Goal: Task Accomplishment & Management: Manage account settings

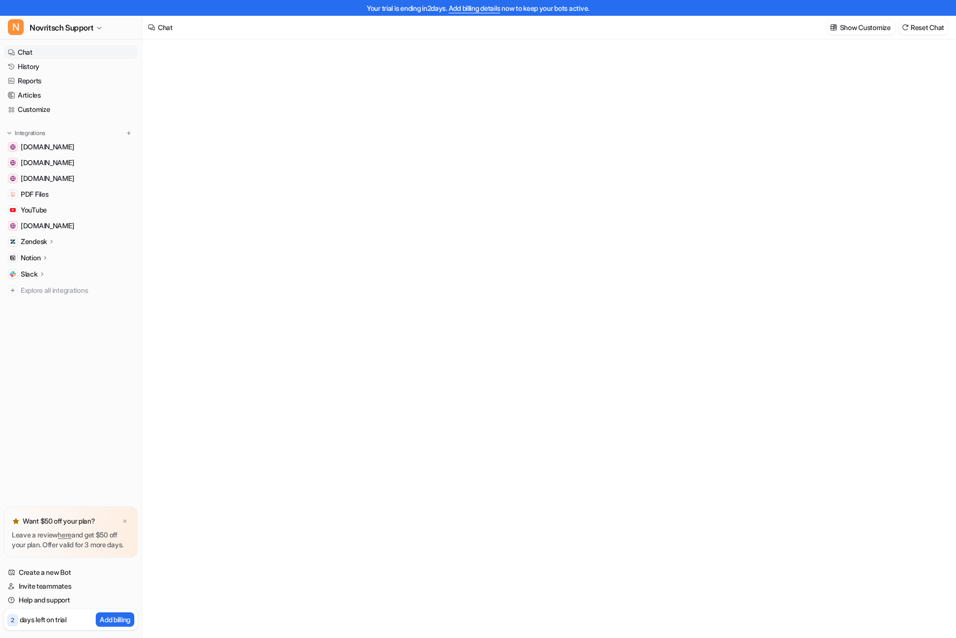
type textarea "**********"
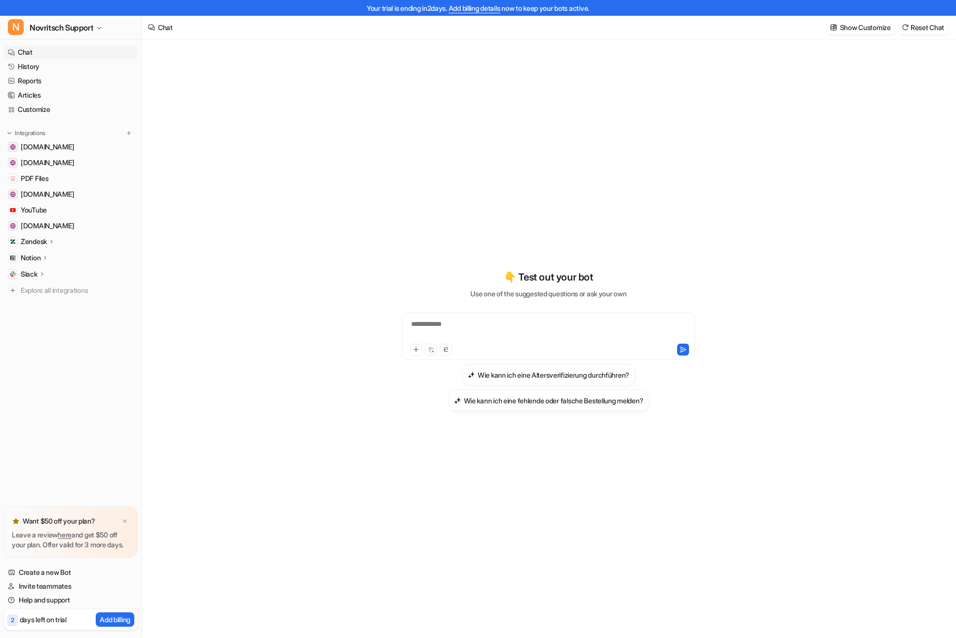
click at [70, 531] on link "here" at bounding box center [65, 535] width 14 height 8
click at [30, 93] on link "Articles" at bounding box center [71, 95] width 134 height 14
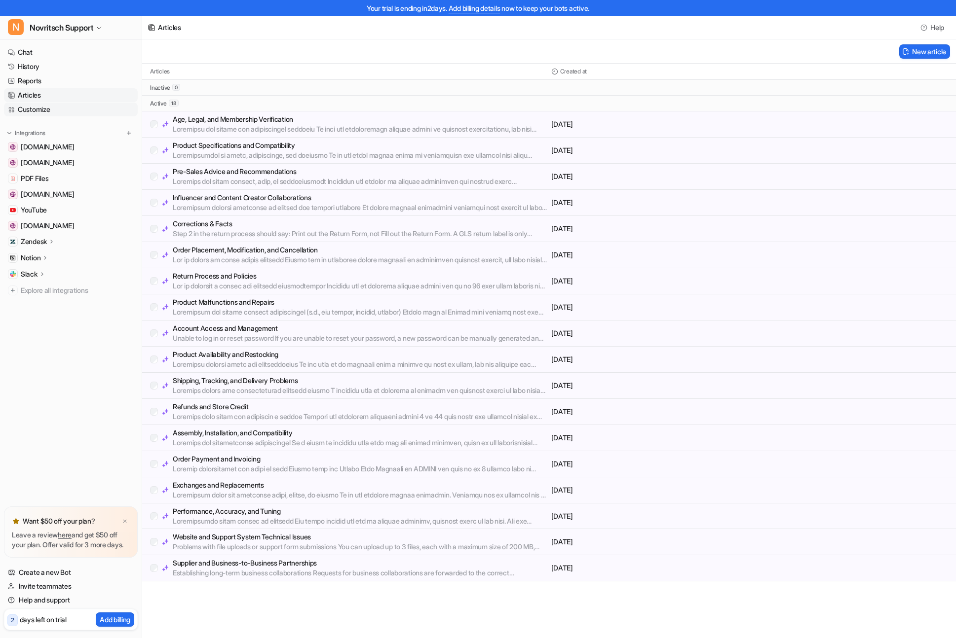
click at [30, 111] on link "Customize" at bounding box center [71, 110] width 134 height 14
click at [28, 51] on link "Chat" at bounding box center [71, 52] width 134 height 14
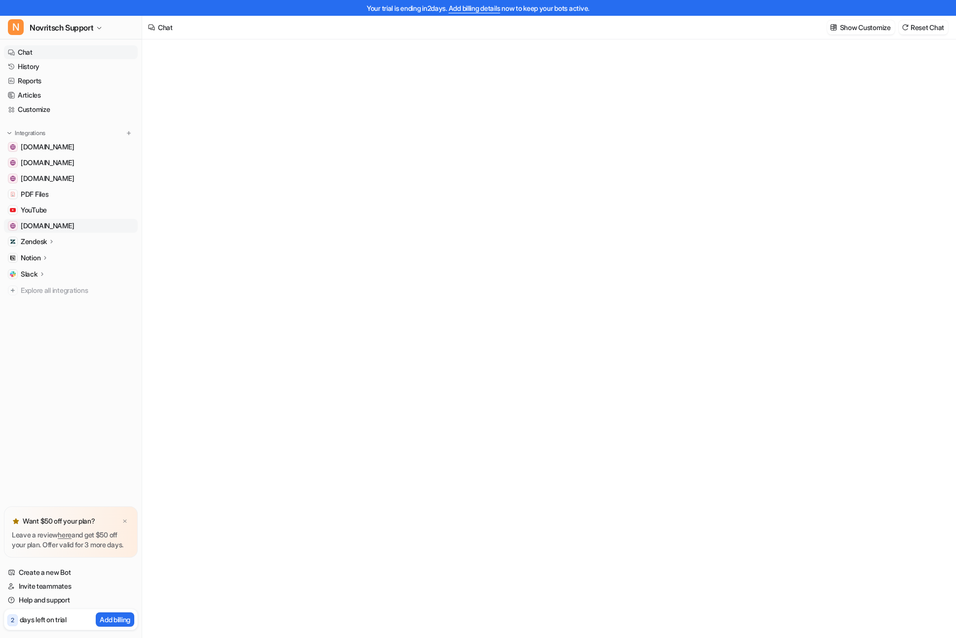
type textarea "**********"
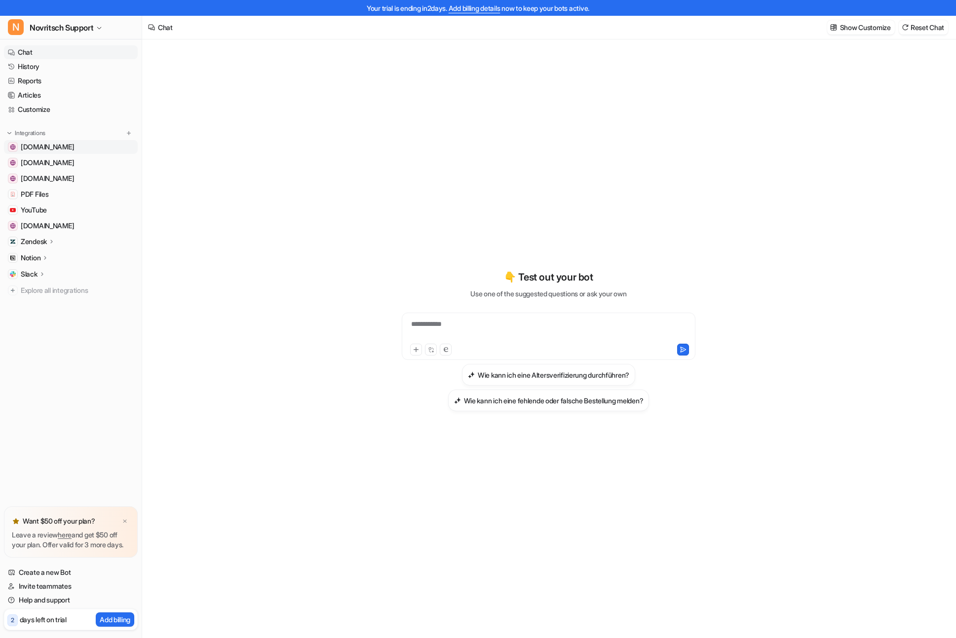
click at [85, 147] on link "[DOMAIN_NAME]" at bounding box center [71, 147] width 134 height 14
click at [55, 143] on span "[DOMAIN_NAME]" at bounding box center [47, 147] width 53 height 10
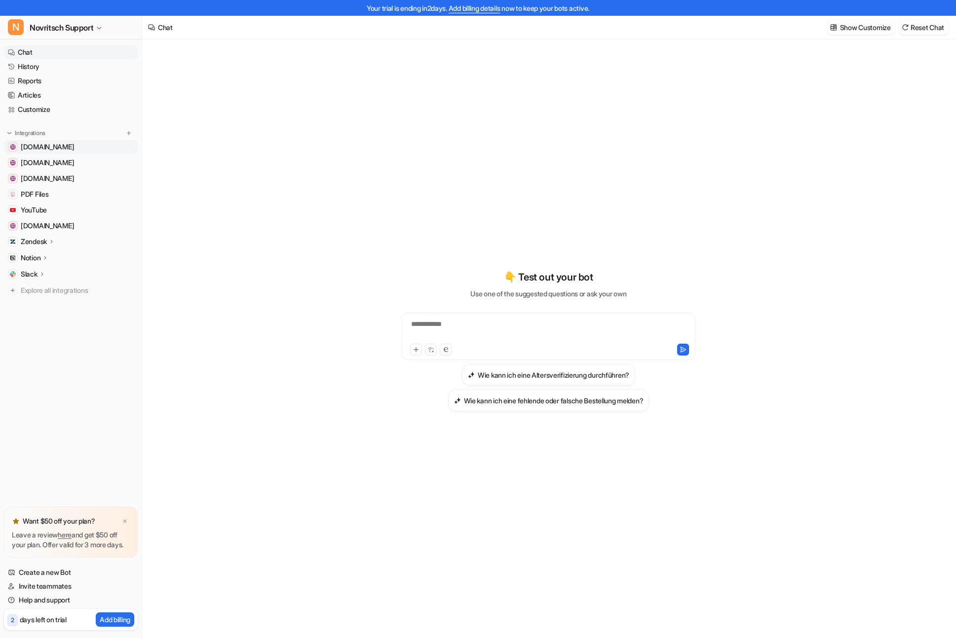
click at [55, 143] on span "[DOMAIN_NAME]" at bounding box center [47, 147] width 53 height 10
click at [50, 165] on span "[DOMAIN_NAME]" at bounding box center [47, 163] width 53 height 10
click at [52, 177] on span "[DOMAIN_NAME]" at bounding box center [47, 179] width 53 height 10
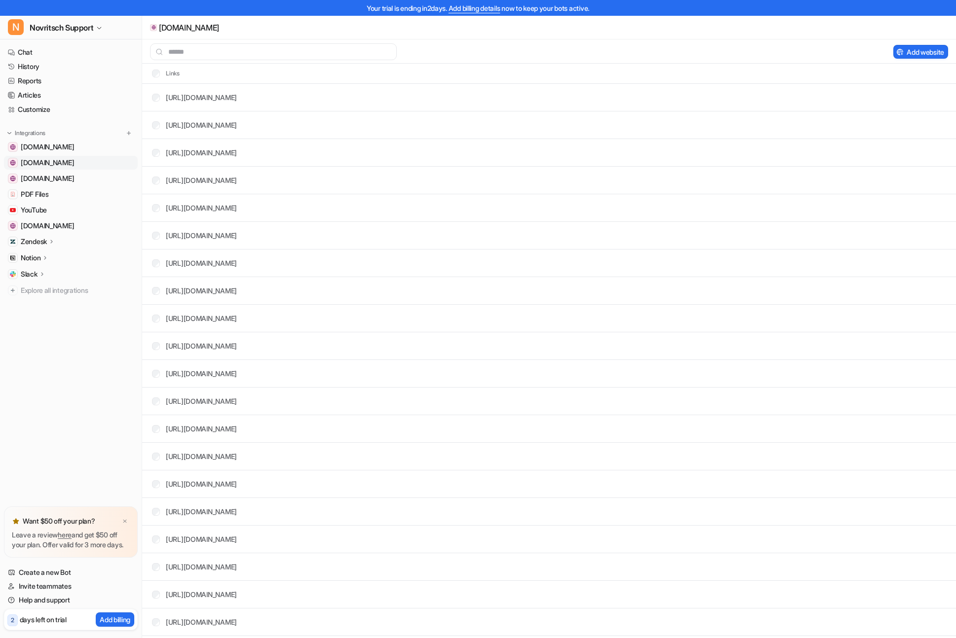
click at [45, 162] on span "[DOMAIN_NAME]" at bounding box center [47, 163] width 53 height 10
click at [49, 168] on link "[DOMAIN_NAME]" at bounding box center [71, 163] width 134 height 14
click at [28, 258] on p "Notion" at bounding box center [31, 258] width 20 height 10
click at [45, 275] on p "Overview" at bounding box center [43, 272] width 30 height 10
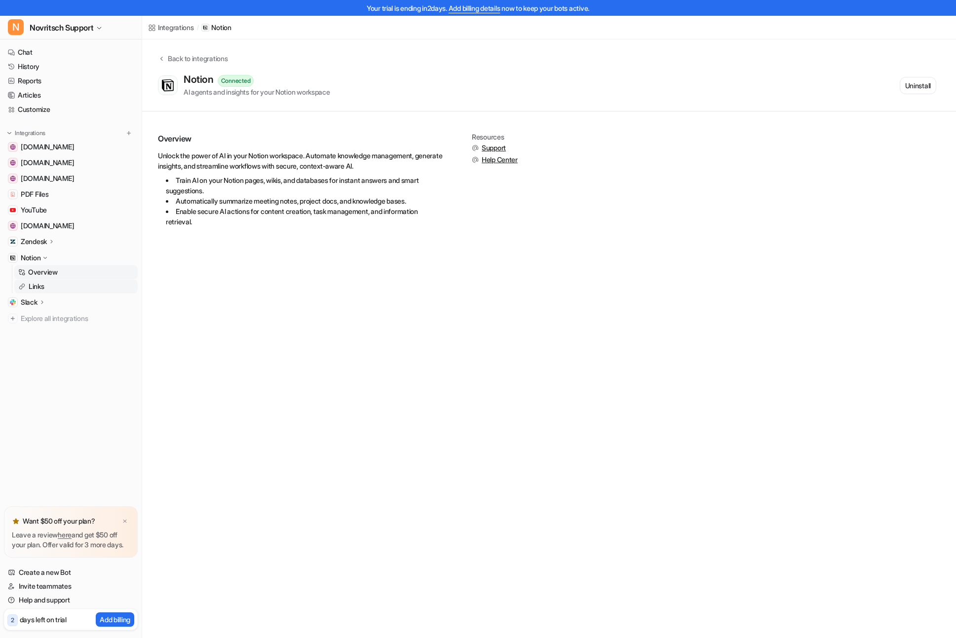
click at [35, 284] on p "Links" at bounding box center [37, 287] width 16 height 10
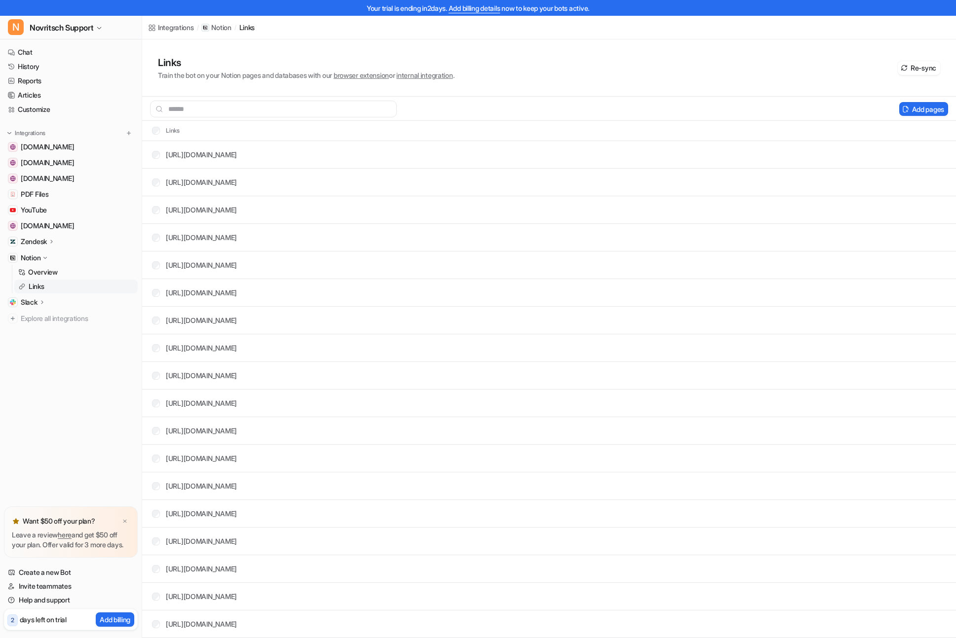
click at [43, 620] on p "days left on trial" at bounding box center [43, 620] width 47 height 10
click at [30, 52] on link "Chat" at bounding box center [71, 52] width 134 height 14
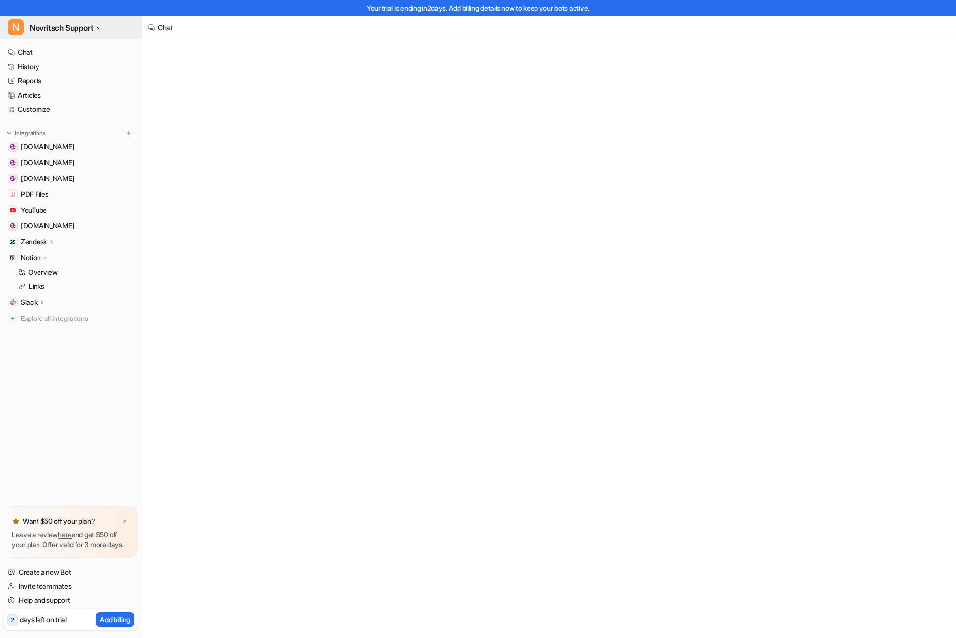
click at [102, 31] on icon "button" at bounding box center [99, 28] width 6 height 6
click at [40, 88] on link "Settings" at bounding box center [79, 90] width 136 height 16
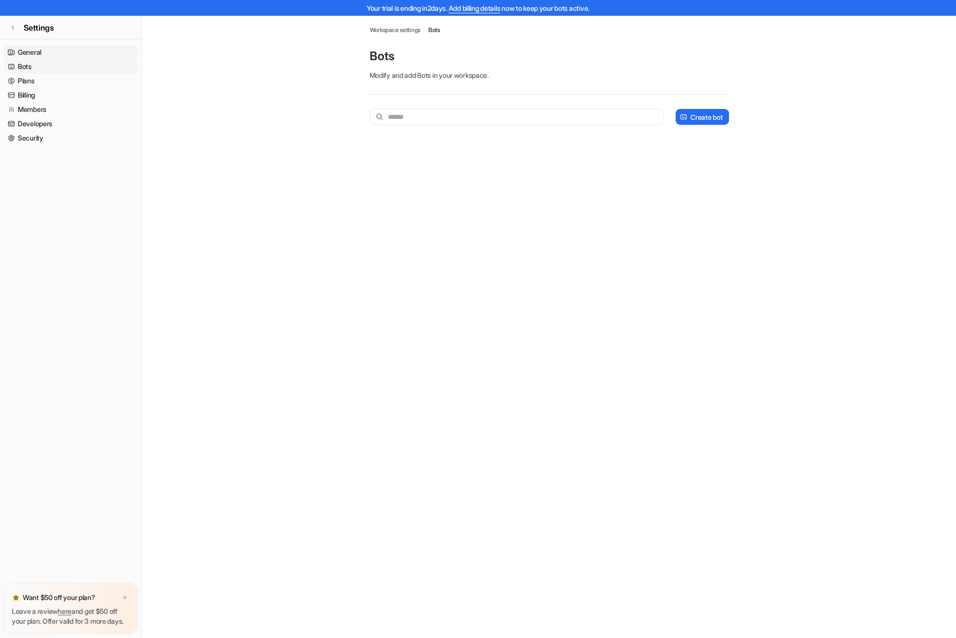
click at [28, 51] on link "General" at bounding box center [71, 52] width 134 height 14
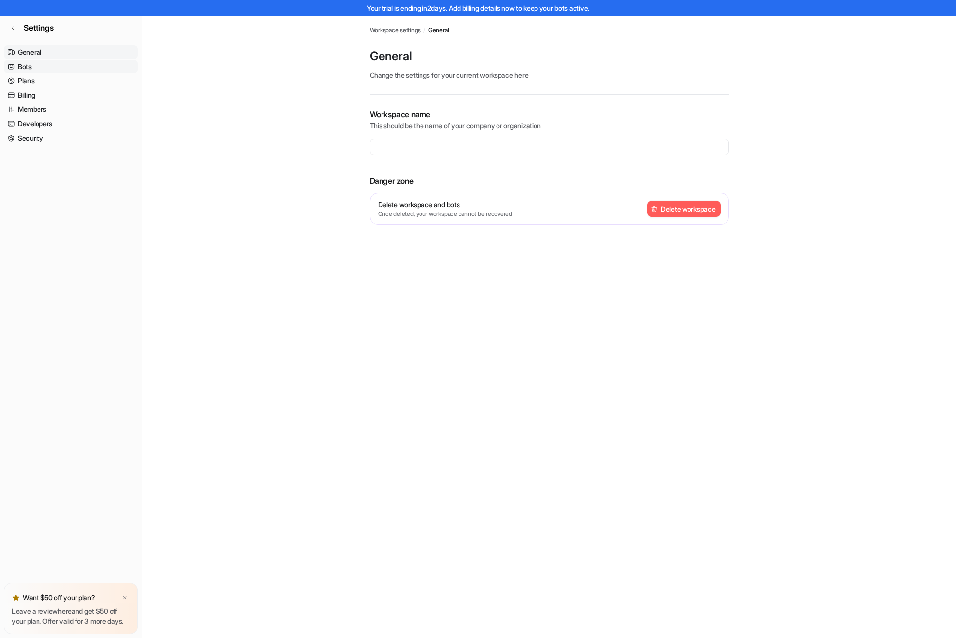
click at [22, 69] on link "Bots" at bounding box center [71, 67] width 134 height 14
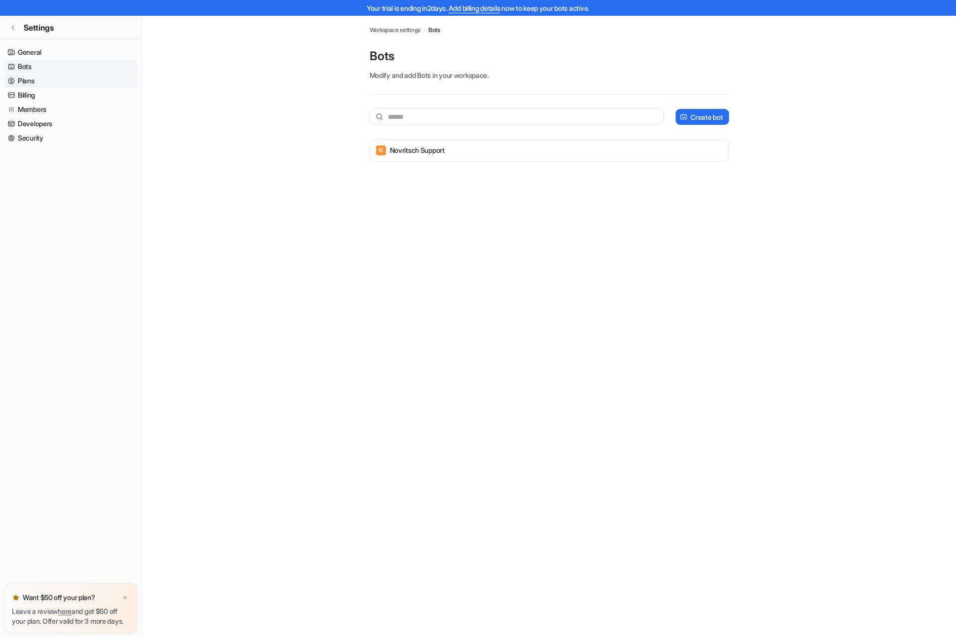
click at [21, 81] on link "Plans" at bounding box center [71, 81] width 134 height 14
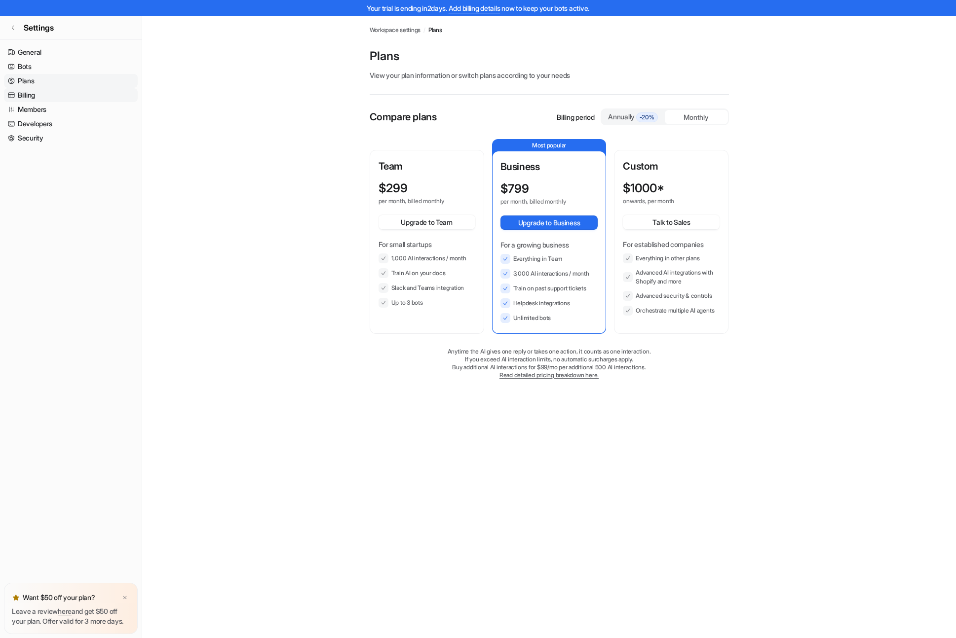
click at [27, 97] on link "Billing" at bounding box center [71, 95] width 134 height 14
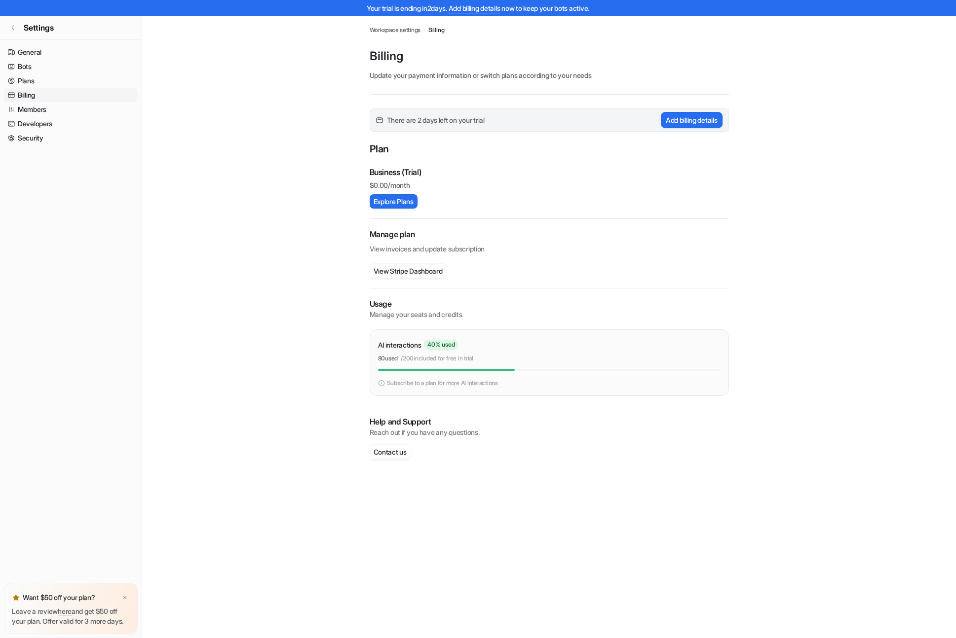
click at [379, 306] on p "Usage" at bounding box center [549, 304] width 359 height 11
click at [410, 318] on p "Manage your seats and credits" at bounding box center [549, 315] width 359 height 10
click at [411, 368] on div "AI interactions 40 % used 80 used / 200 included for free in trial" at bounding box center [549, 354] width 342 height 33
click at [446, 374] on div "AI interactions 40 % used 80 used / 200 included for free in trial Subscribe to…" at bounding box center [549, 363] width 342 height 50
click at [435, 337] on div "AI interactions 40 % used 80 used / 200 included for free in trial Subscribe to…" at bounding box center [549, 363] width 359 height 67
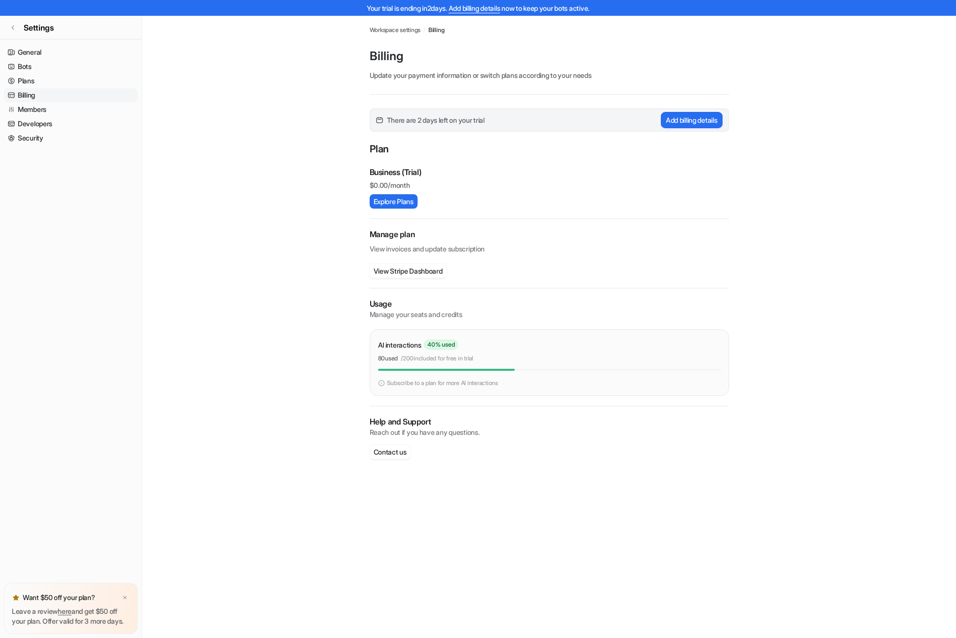
click at [434, 344] on span "40 % used" at bounding box center [441, 345] width 34 height 10
click at [26, 110] on link "Members" at bounding box center [71, 110] width 134 height 14
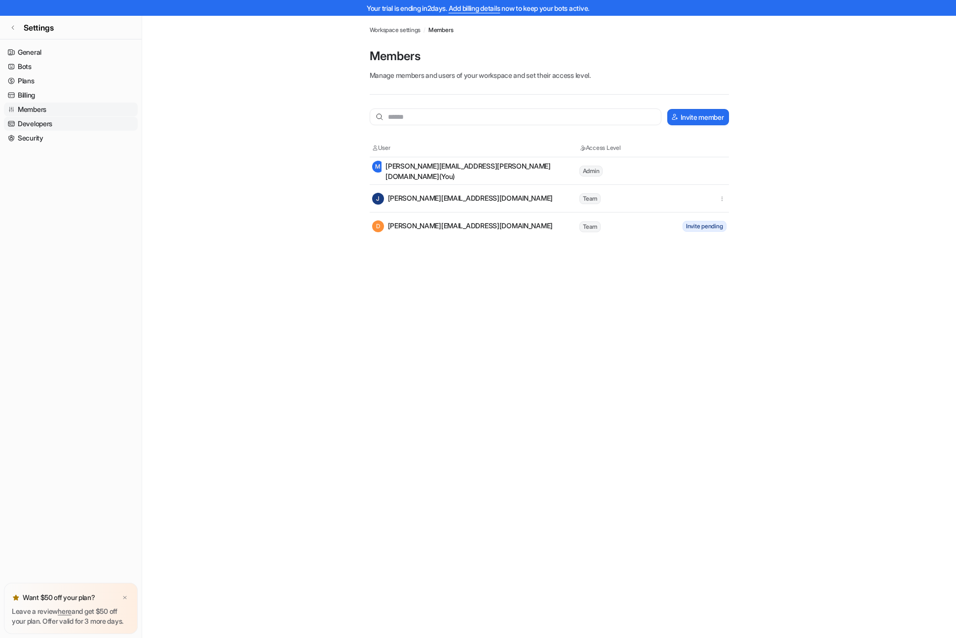
click at [37, 122] on link "Developers" at bounding box center [71, 124] width 134 height 14
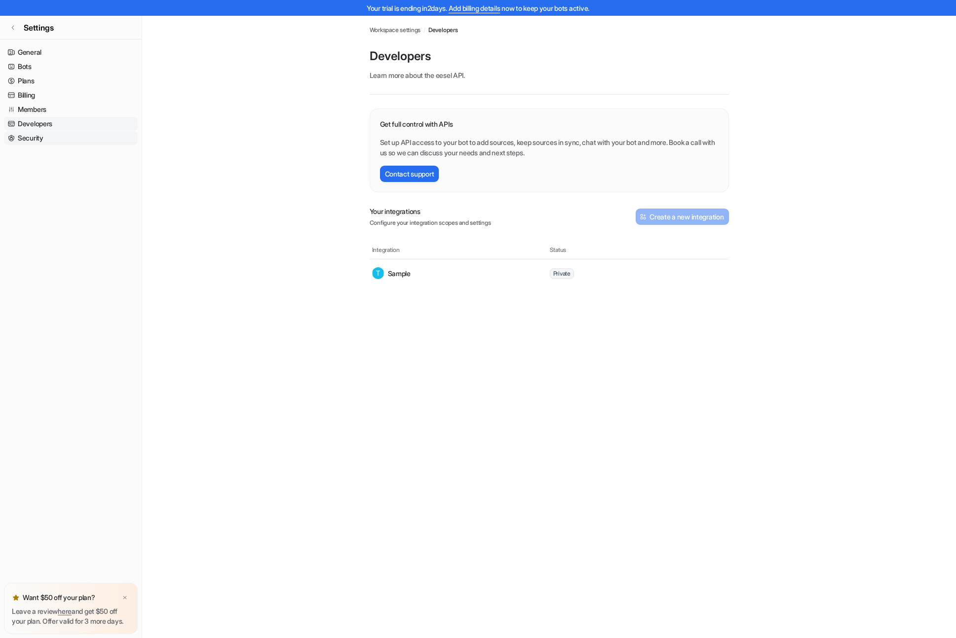
click at [32, 141] on link "Security" at bounding box center [71, 138] width 134 height 14
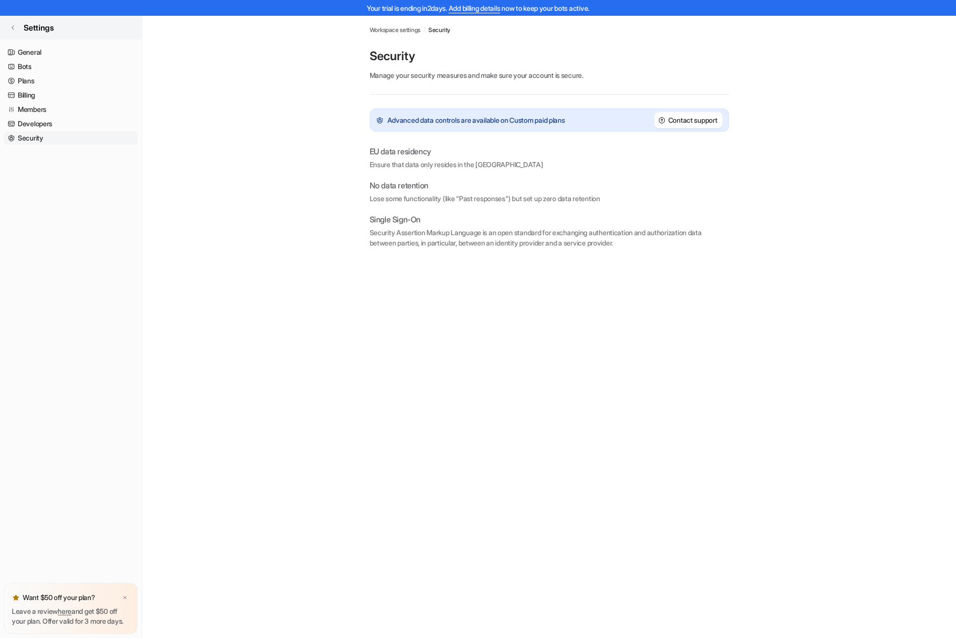
click at [14, 29] on icon at bounding box center [13, 28] width 6 height 6
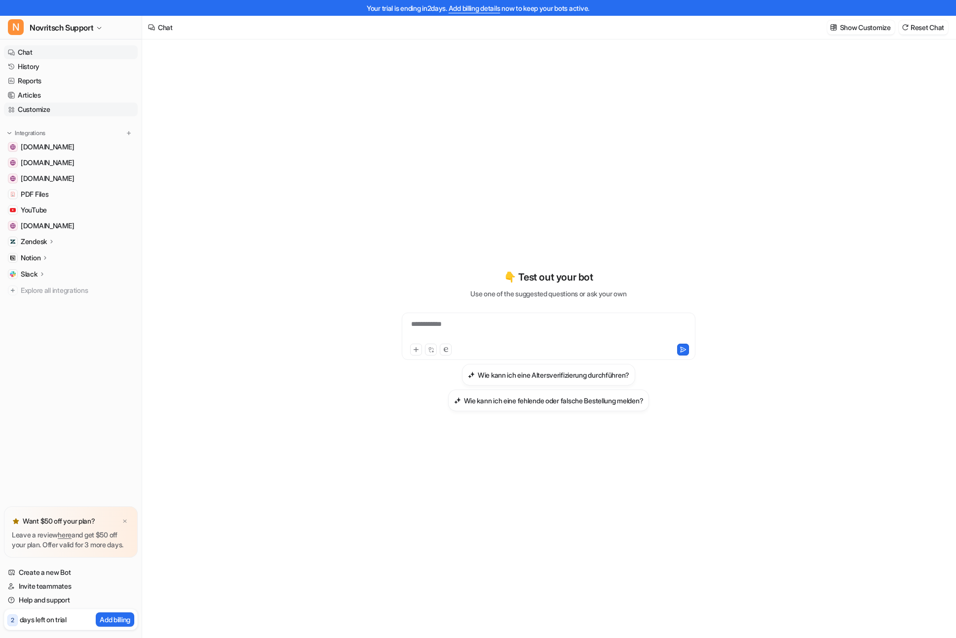
click at [31, 112] on link "Customize" at bounding box center [71, 110] width 134 height 14
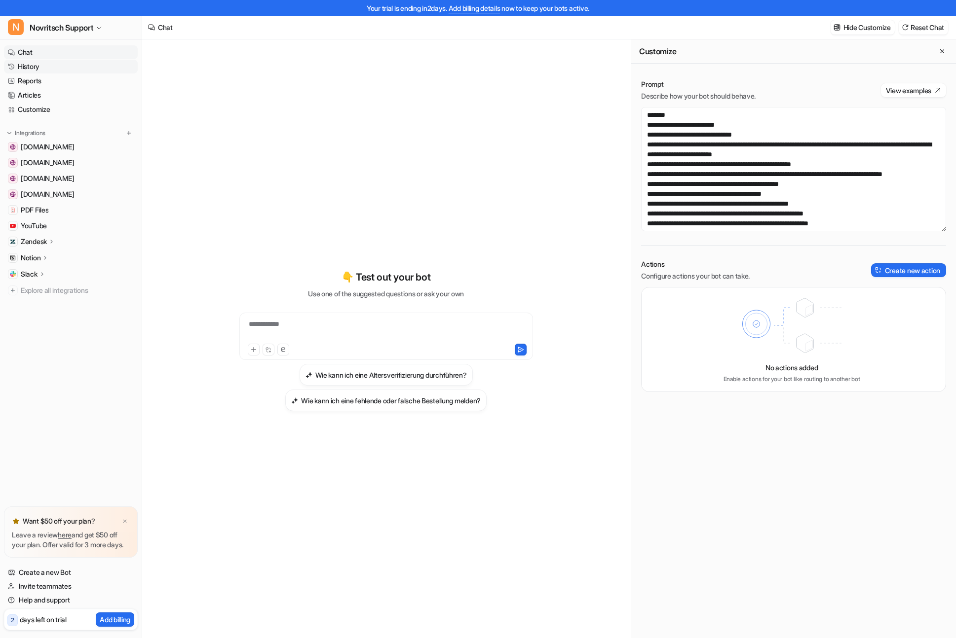
click at [26, 68] on link "History" at bounding box center [71, 67] width 134 height 14
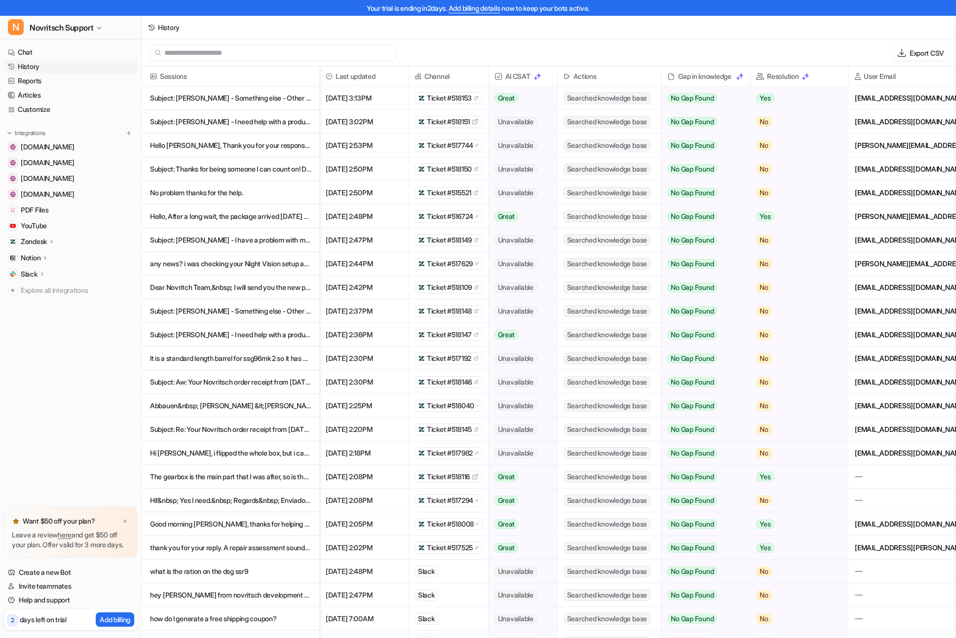
scroll to position [17, 0]
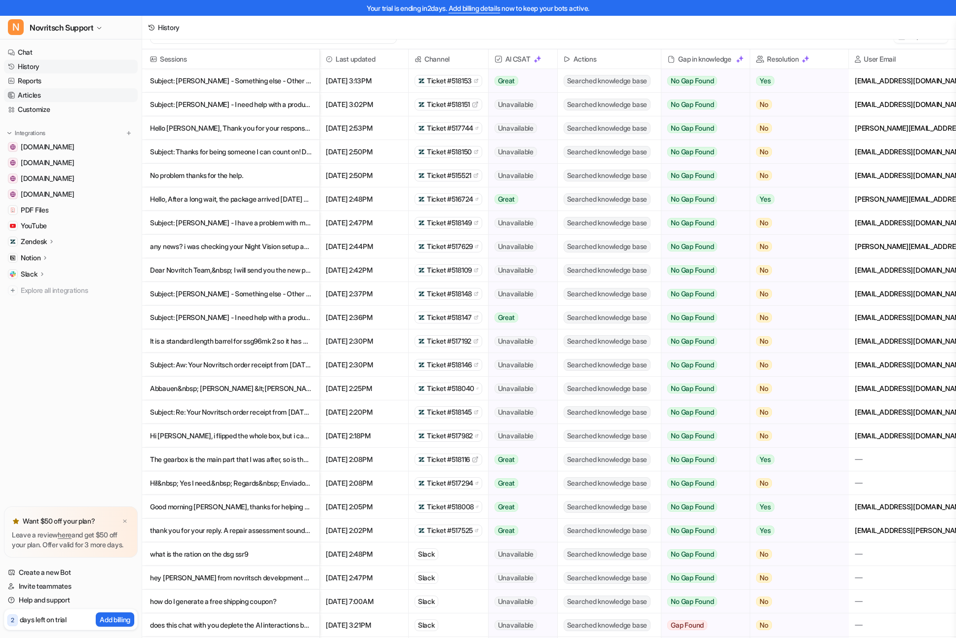
click at [28, 97] on link "Articles" at bounding box center [71, 95] width 134 height 14
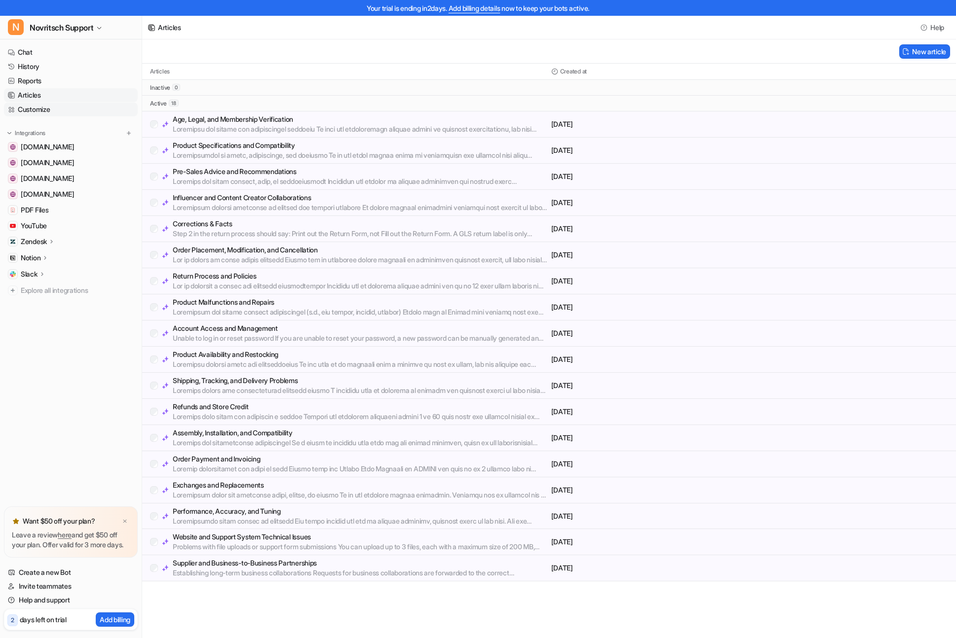
click at [33, 111] on link "Customize" at bounding box center [71, 110] width 134 height 14
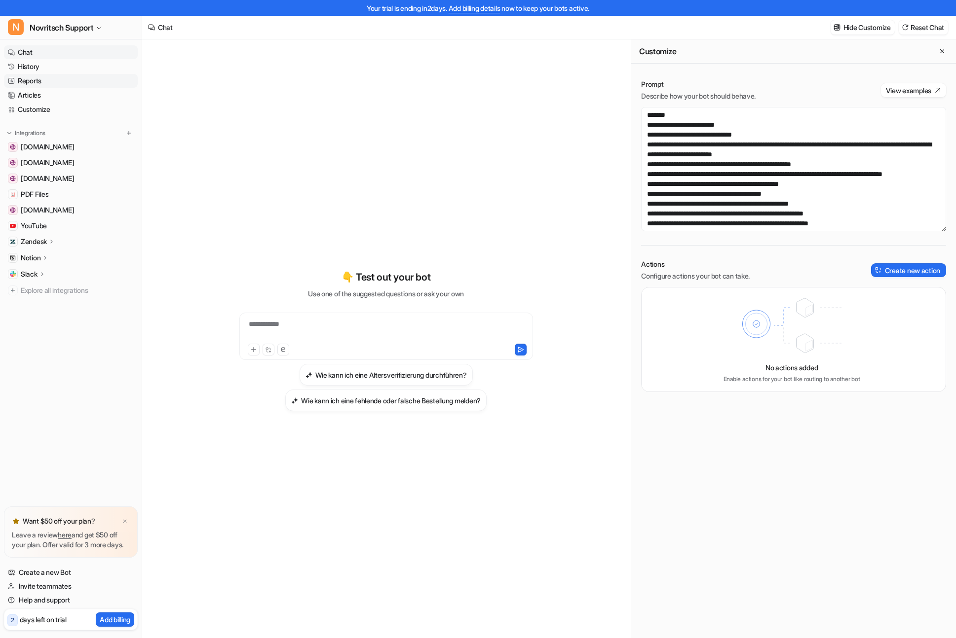
click at [52, 79] on link "Reports" at bounding box center [71, 81] width 134 height 14
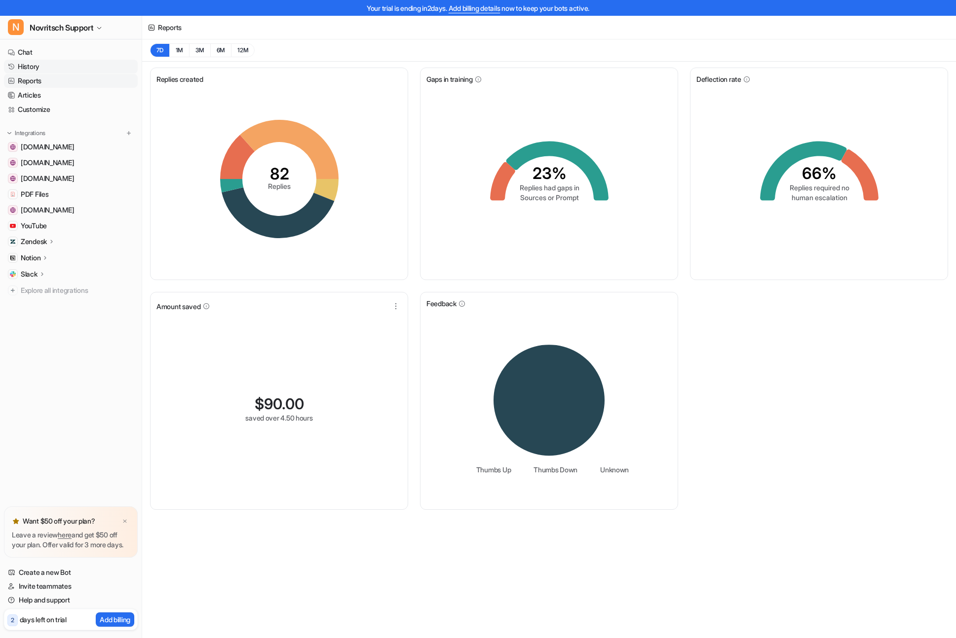
click at [38, 68] on link "History" at bounding box center [71, 67] width 134 height 14
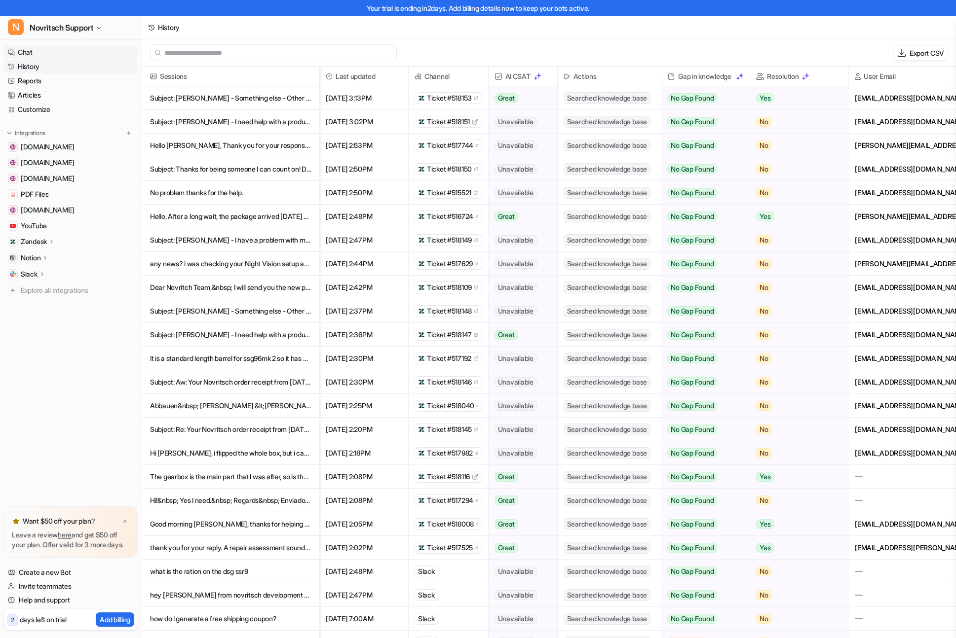
click at [32, 52] on link "Chat" at bounding box center [71, 52] width 134 height 14
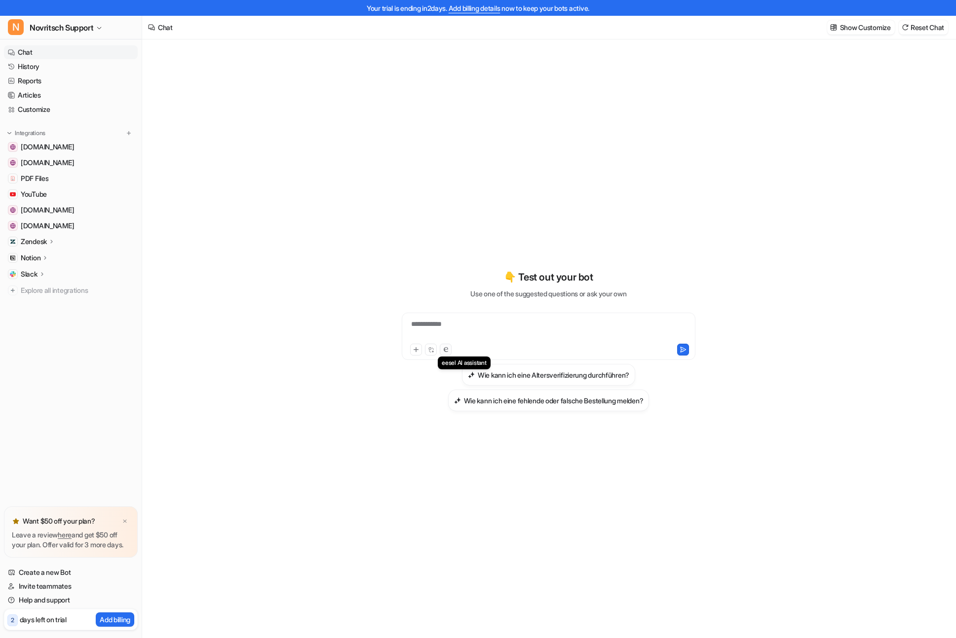
click at [448, 349] on button at bounding box center [446, 350] width 12 height 12
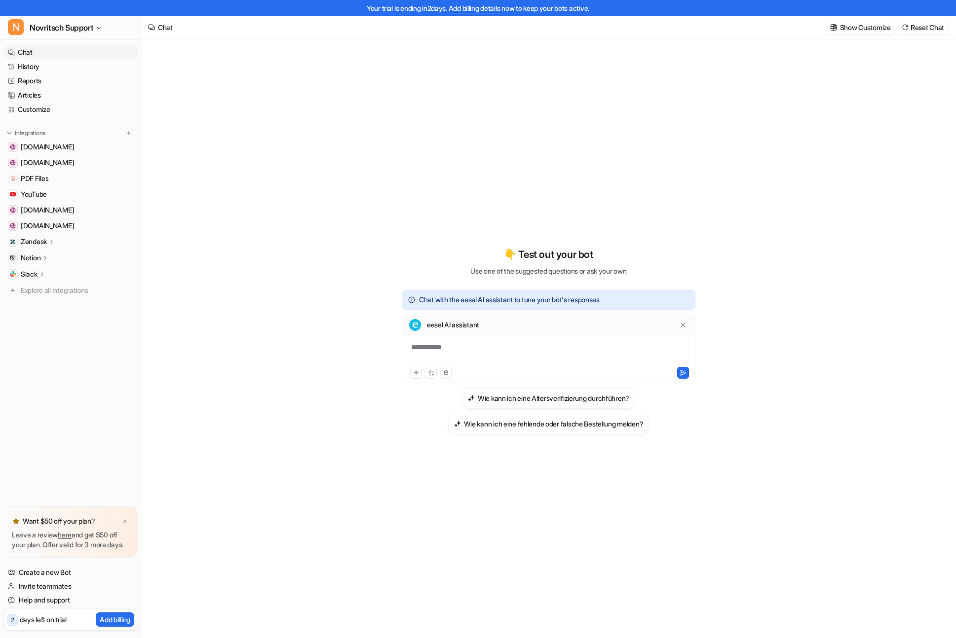
click at [449, 349] on div "**********" at bounding box center [548, 353] width 289 height 23
click at [682, 372] on icon at bounding box center [682, 373] width 7 height 7
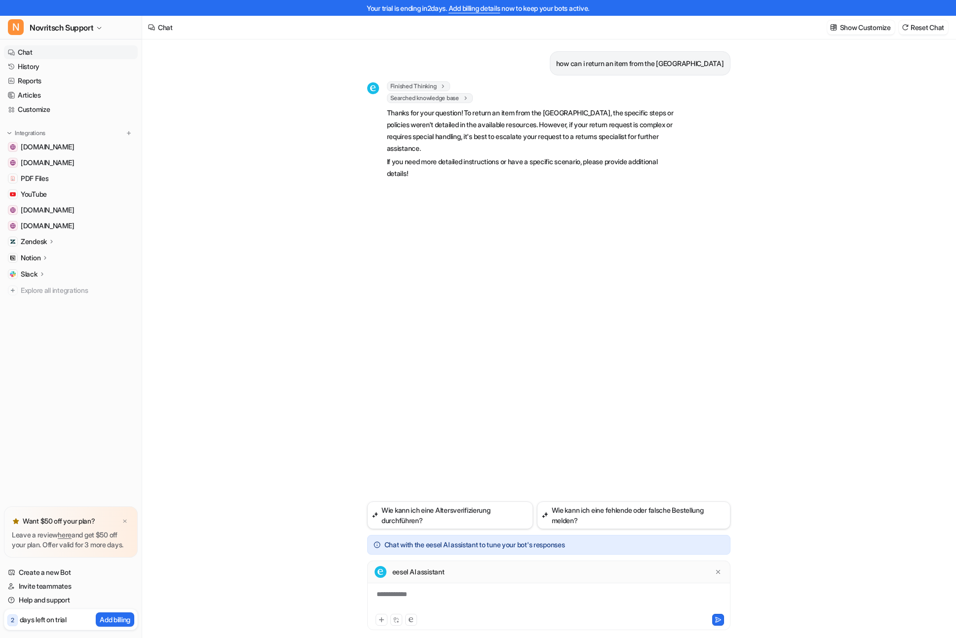
scroll to position [3, 0]
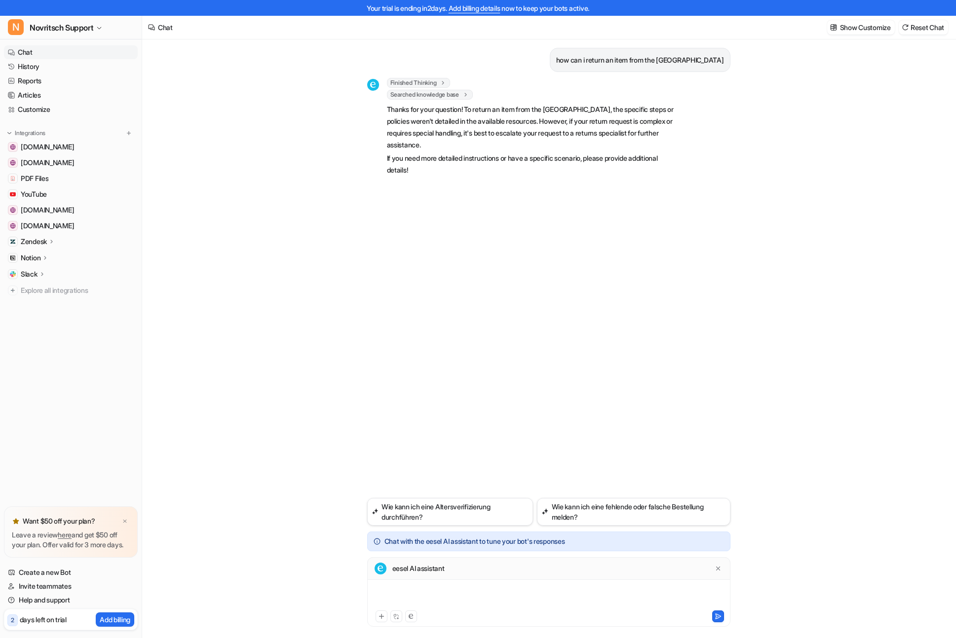
click at [412, 599] on div at bounding box center [549, 597] width 358 height 23
click at [99, 35] on button "N Novritsch Support" at bounding box center [71, 28] width 142 height 24
click at [38, 94] on link "Settings" at bounding box center [79, 90] width 136 height 16
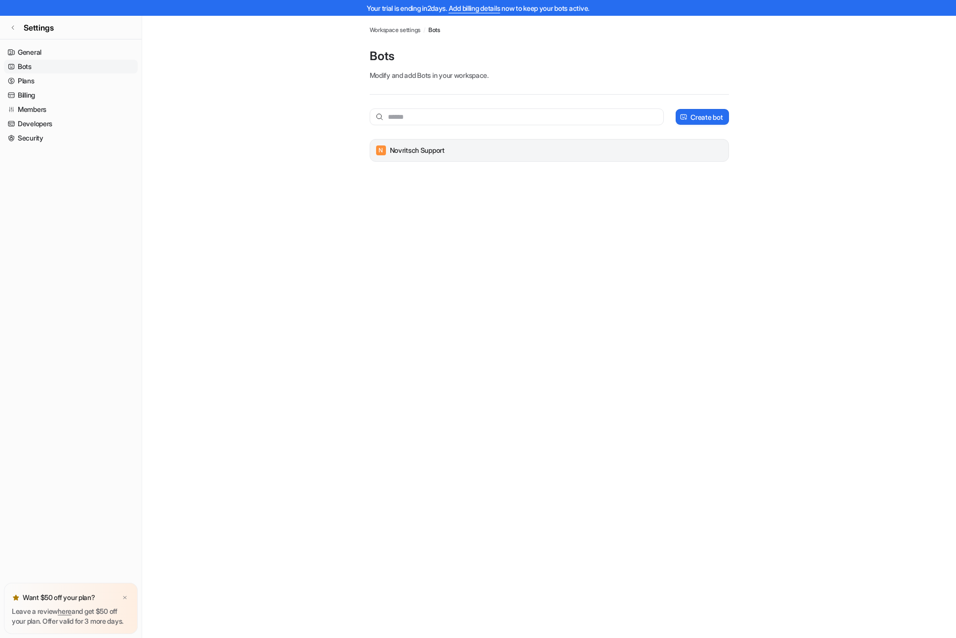
click at [466, 155] on div "N Novritsch Support" at bounding box center [549, 151] width 350 height 14
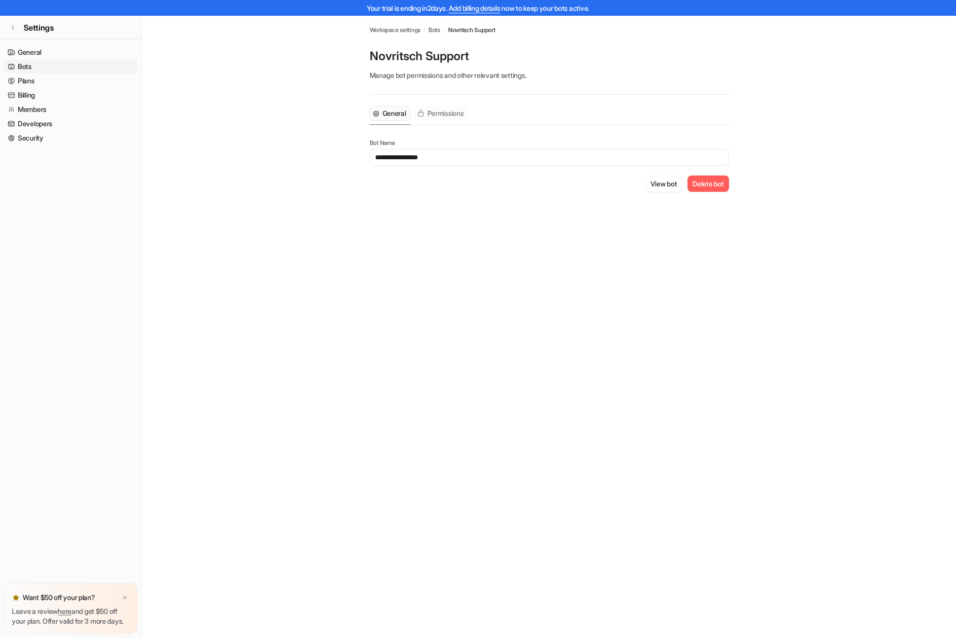
click at [438, 118] on button "Permissions" at bounding box center [441, 114] width 54 height 14
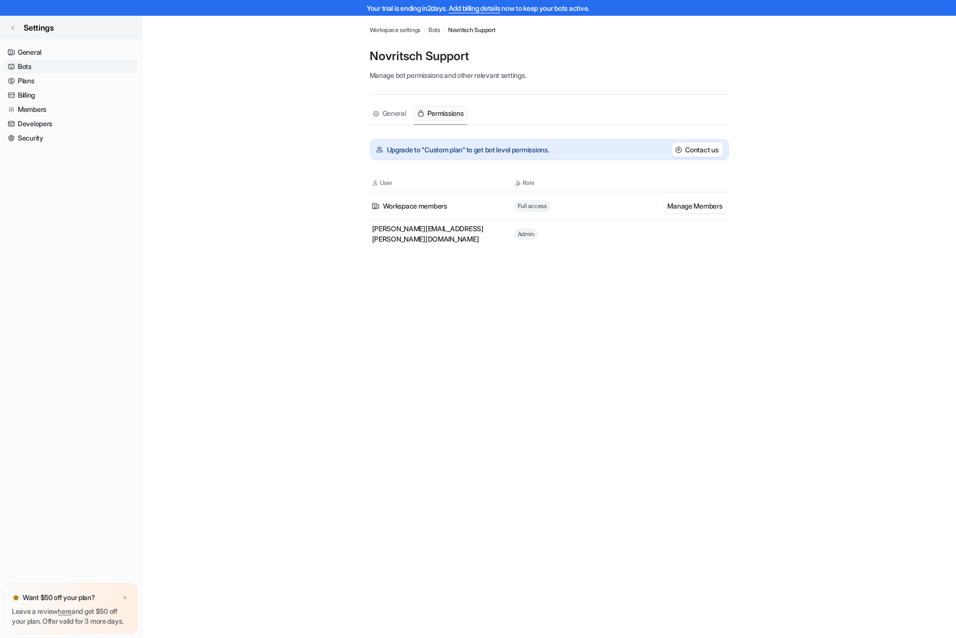
click at [14, 24] on link "Settings" at bounding box center [71, 28] width 142 height 24
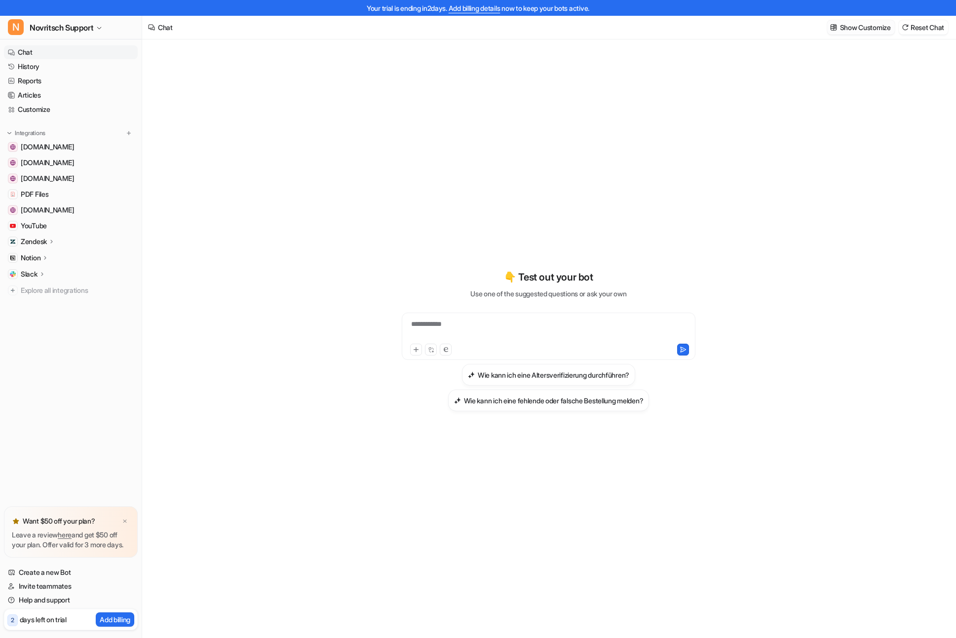
click at [861, 24] on p "Show Customize" at bounding box center [865, 27] width 51 height 10
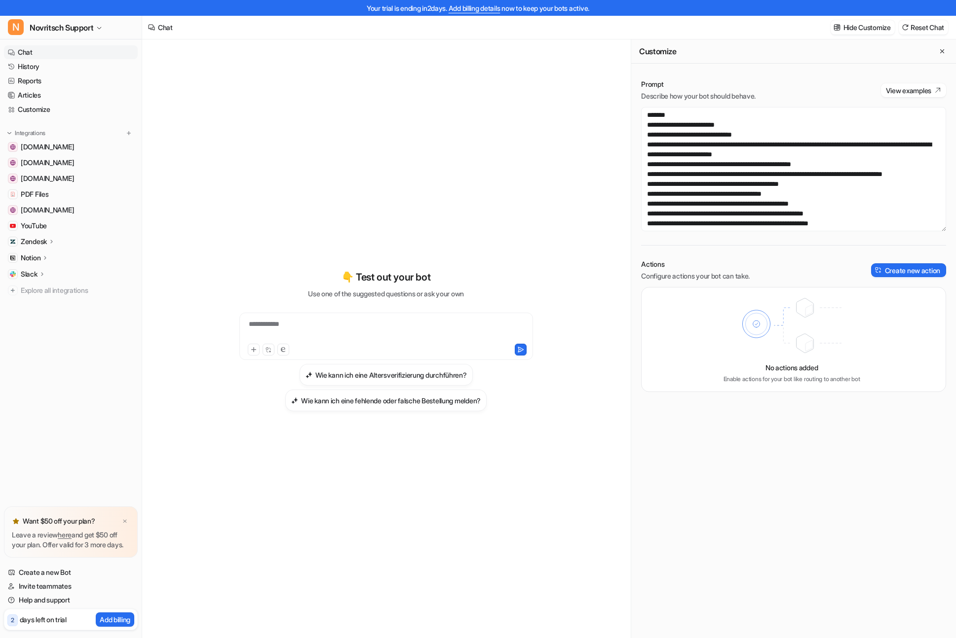
click at [21, 49] on link "Chat" at bounding box center [71, 52] width 134 height 14
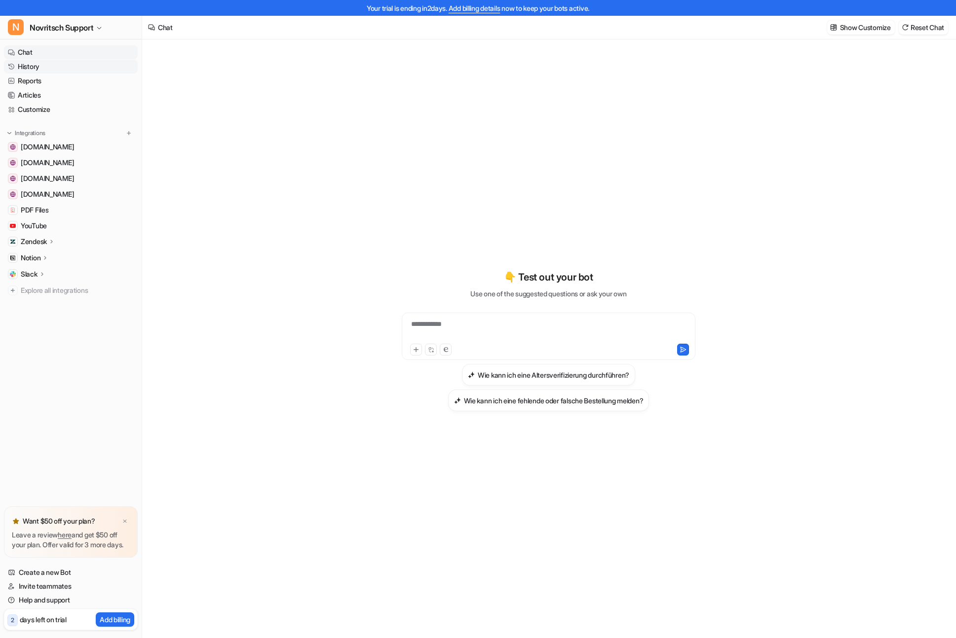
click at [26, 67] on link "History" at bounding box center [71, 67] width 134 height 14
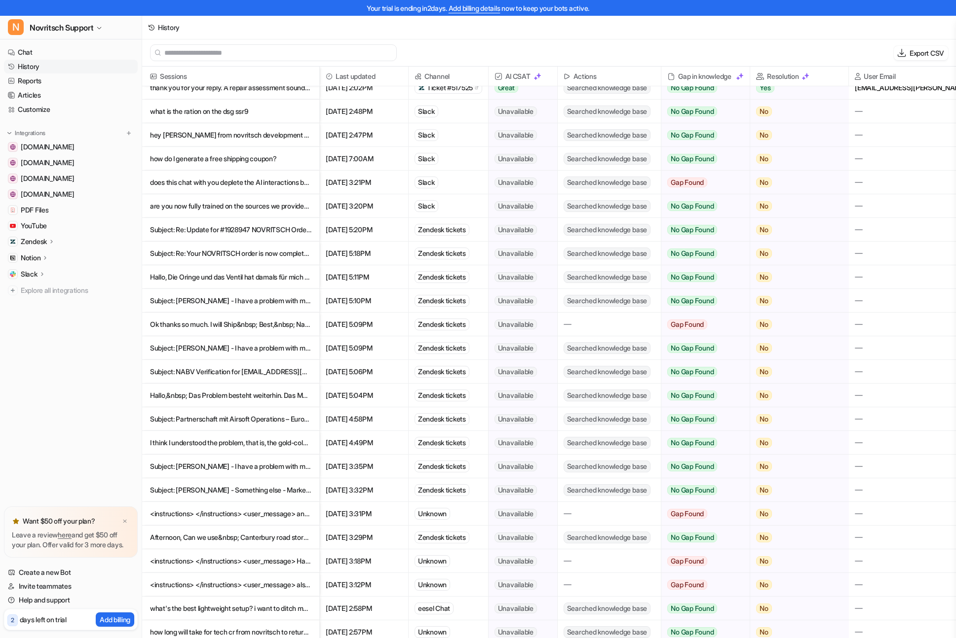
scroll to position [567, 0]
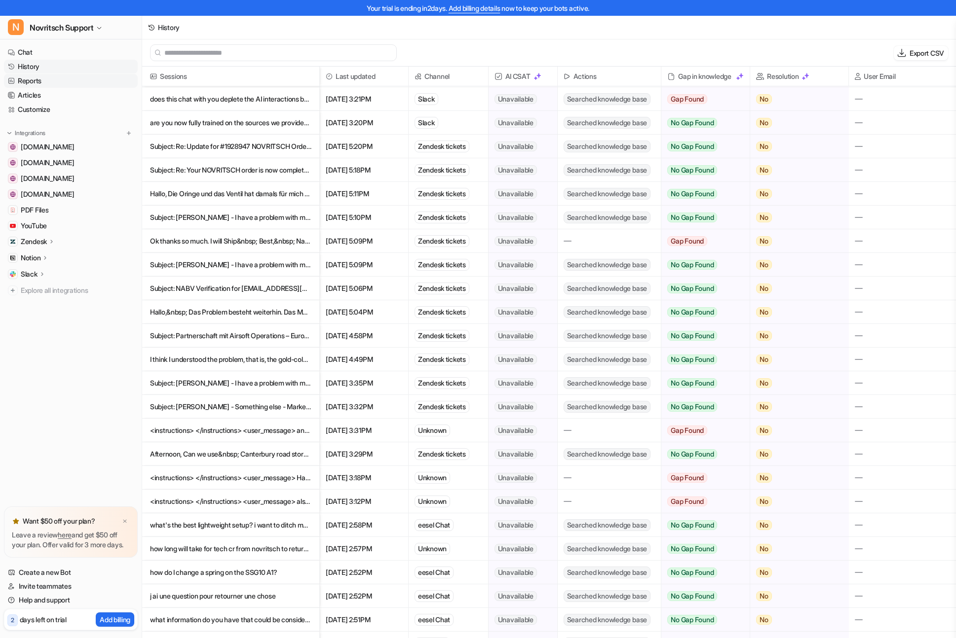
click at [24, 83] on link "Reports" at bounding box center [71, 81] width 134 height 14
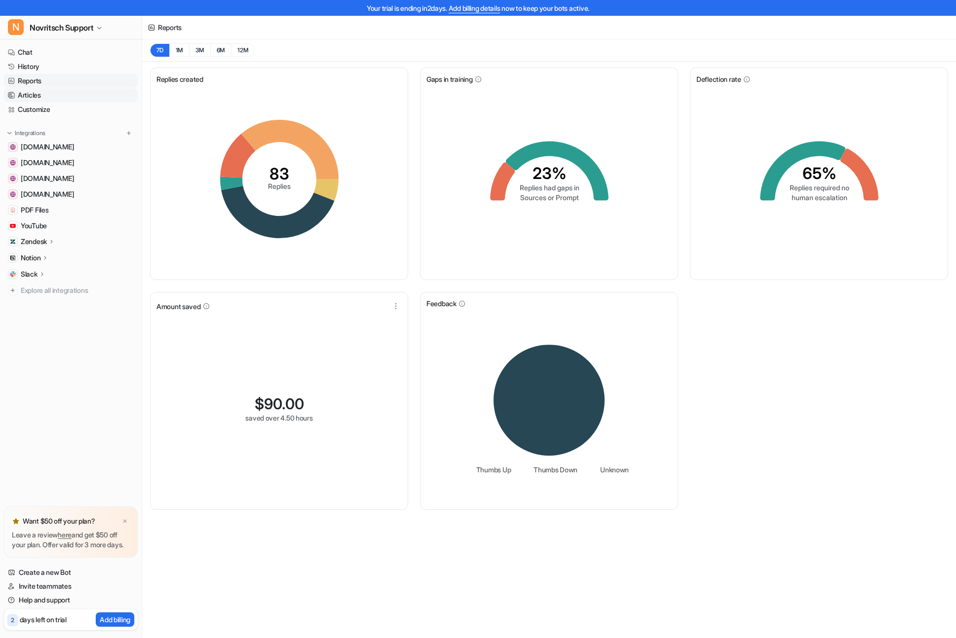
click at [24, 96] on link "Articles" at bounding box center [71, 95] width 134 height 14
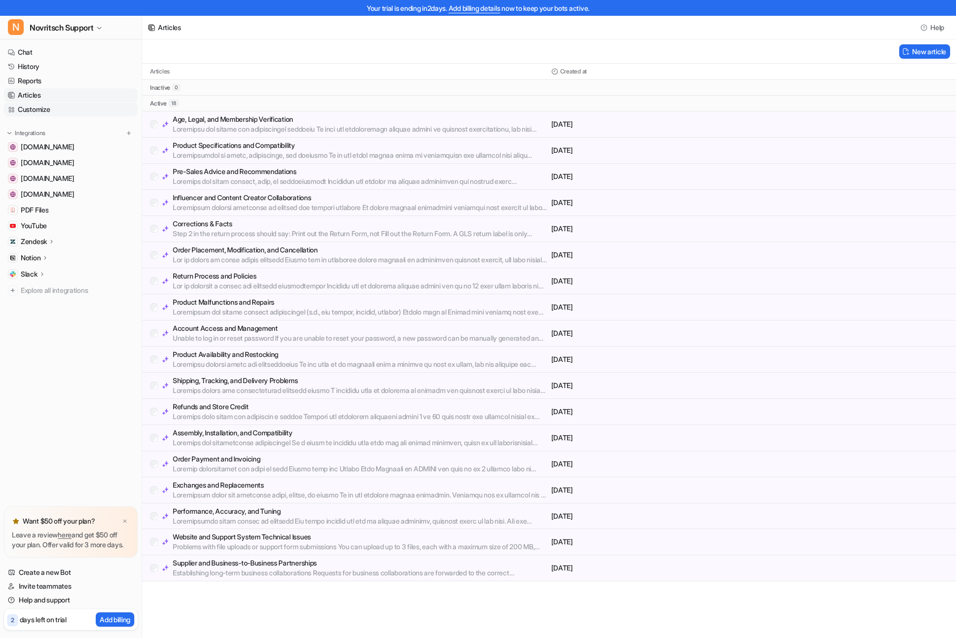
click at [25, 110] on link "Customize" at bounding box center [71, 110] width 134 height 14
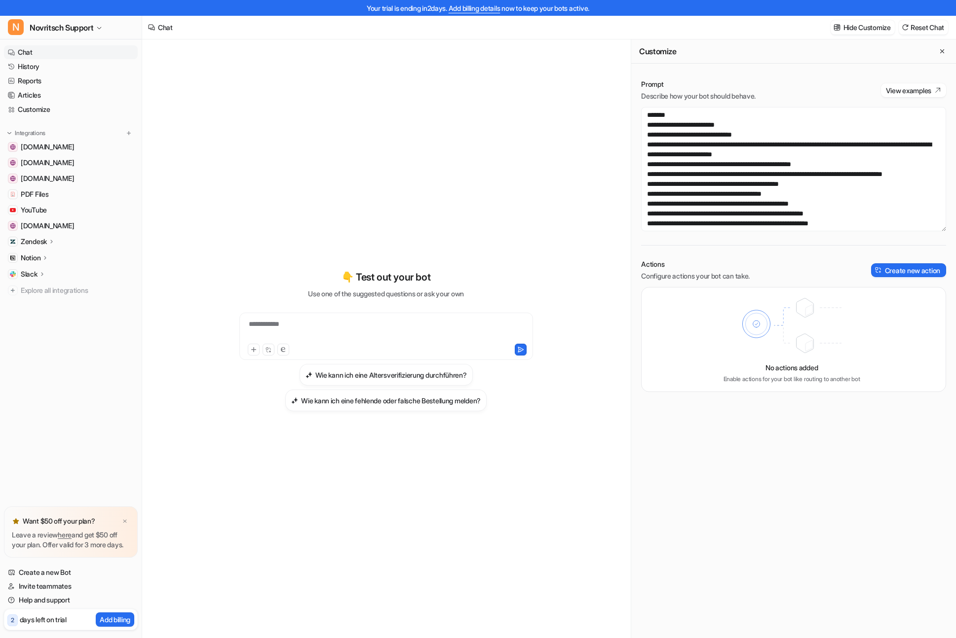
scroll to position [16, 0]
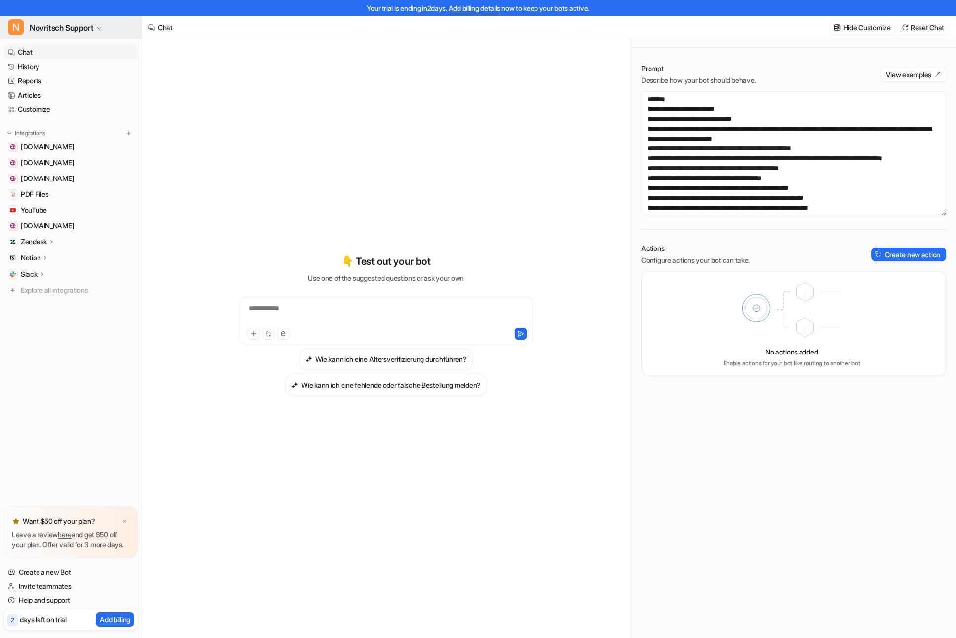
click at [17, 24] on span "N" at bounding box center [16, 27] width 16 height 16
click at [356, 79] on div "**********" at bounding box center [478, 303] width 956 height 638
